Goal: Task Accomplishment & Management: Manage account settings

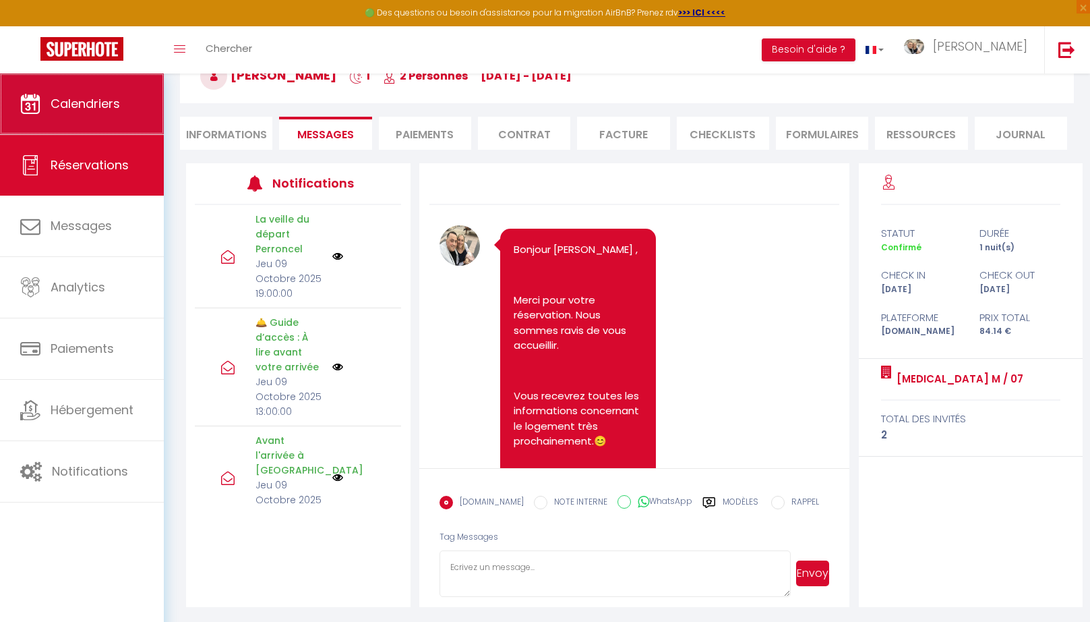
scroll to position [607, 0]
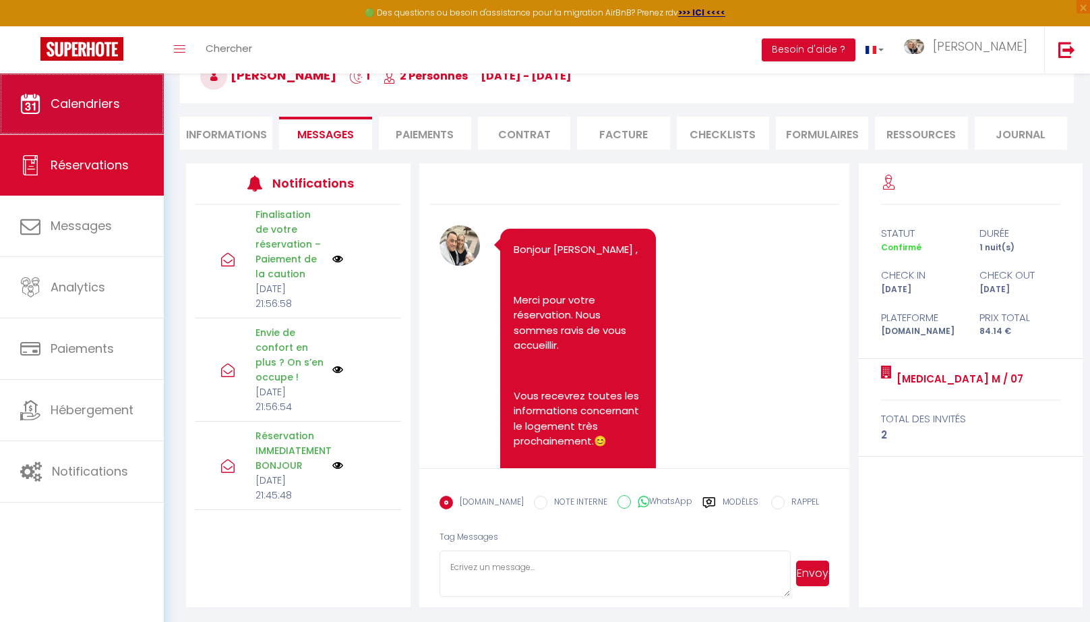
click at [84, 122] on link "Calendriers" at bounding box center [82, 104] width 164 height 61
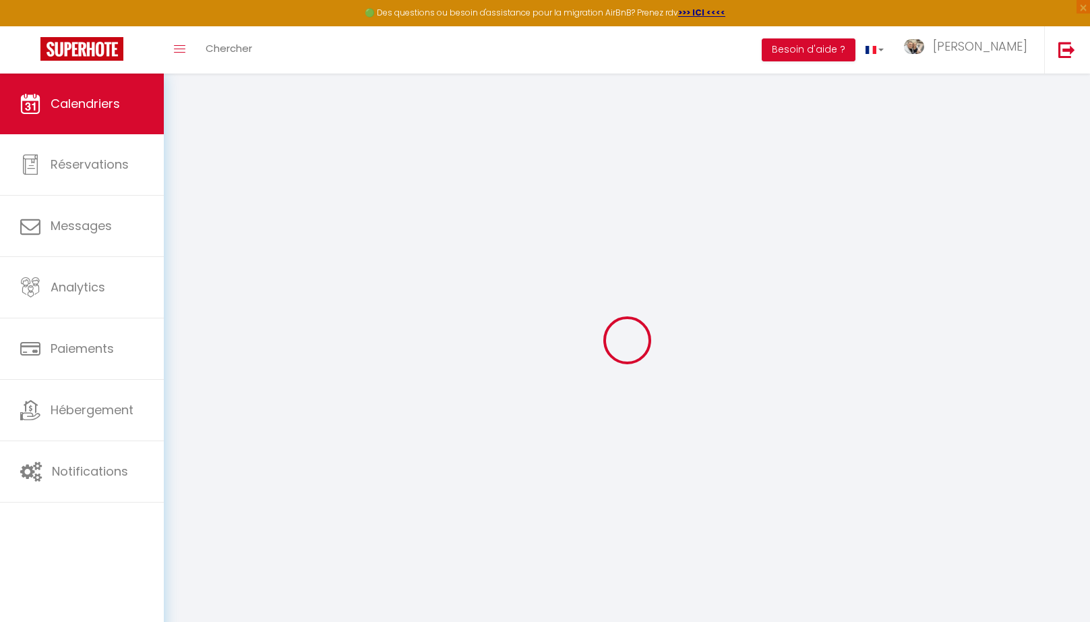
select select
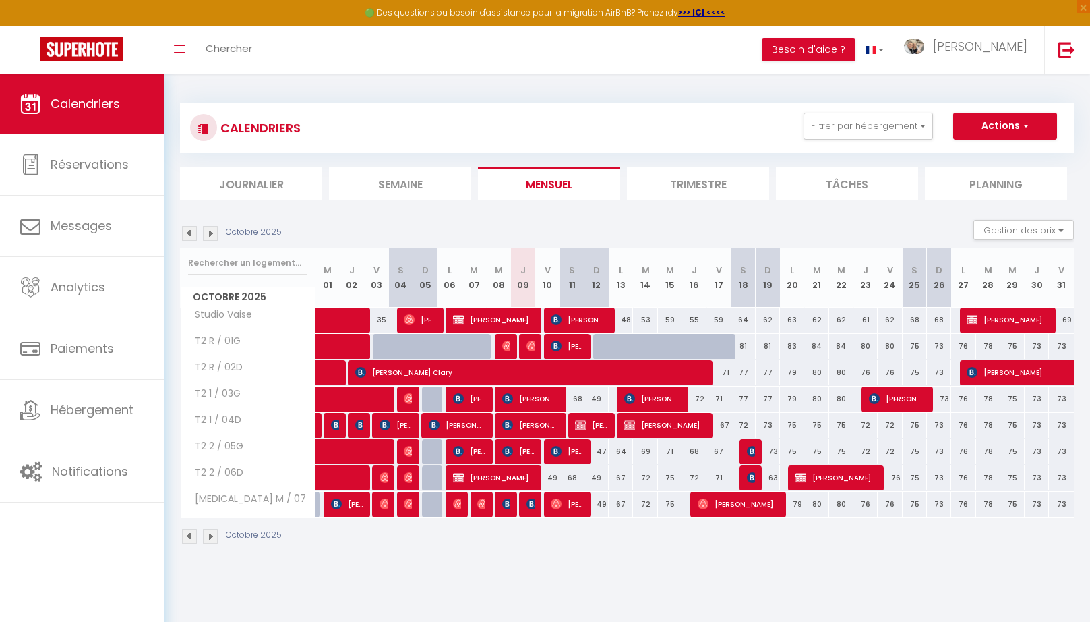
click at [991, 370] on span "[PERSON_NAME]" at bounding box center [1060, 372] width 186 height 26
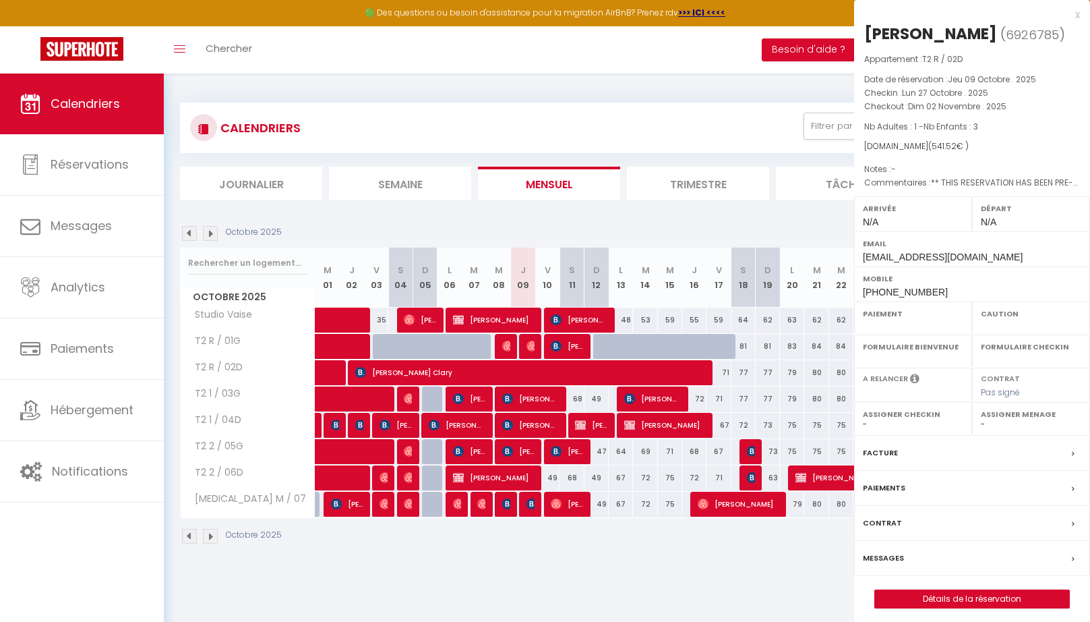
select select "OK"
select select "KO"
select select "0"
select select "1"
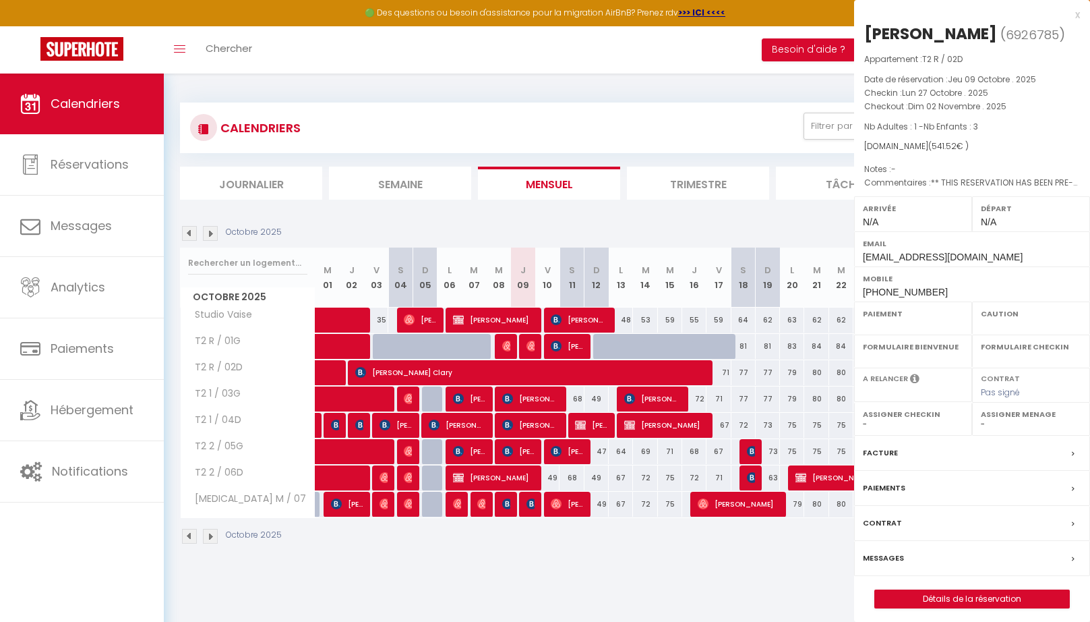
select select
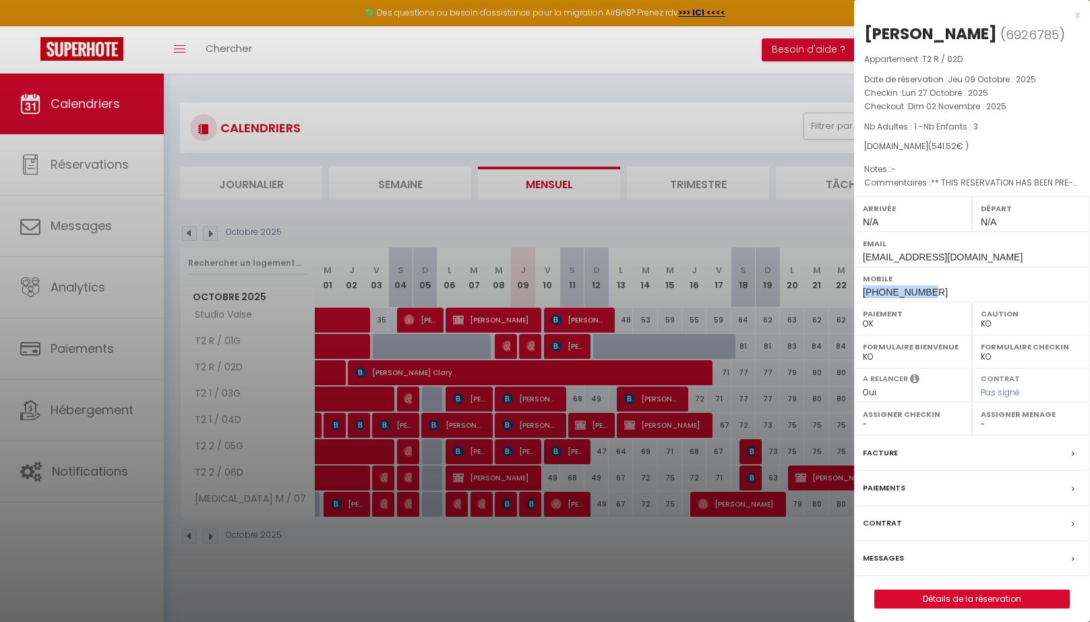
drag, startPoint x: 930, startPoint y: 308, endPoint x: 858, endPoint y: 310, distance: 71.5
click at [858, 301] on div "Mobile [PHONE_NUMBER]" at bounding box center [972, 283] width 236 height 35
copy span "[PHONE_NUMBER]"
